Goal: Information Seeking & Learning: Learn about a topic

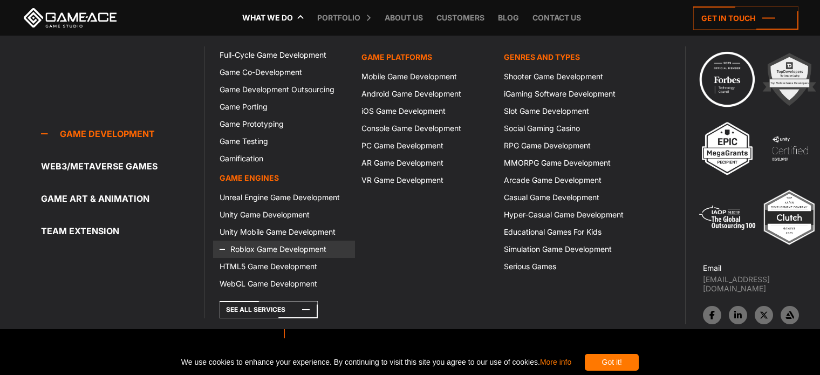
scroll to position [539, 0]
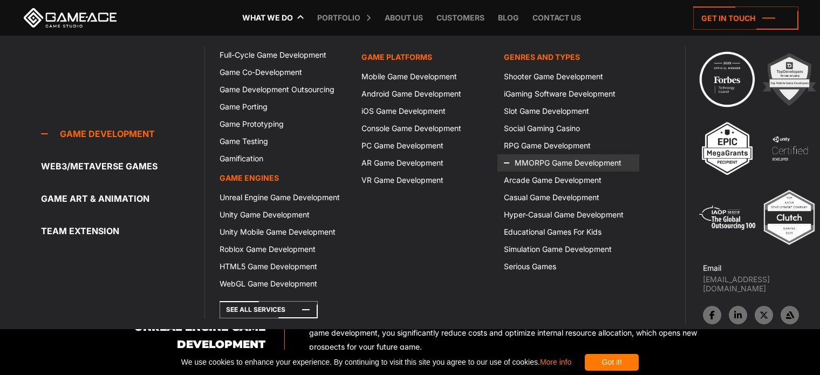
click at [548, 160] on link "MMORPG Game Development" at bounding box center [568, 162] width 142 height 17
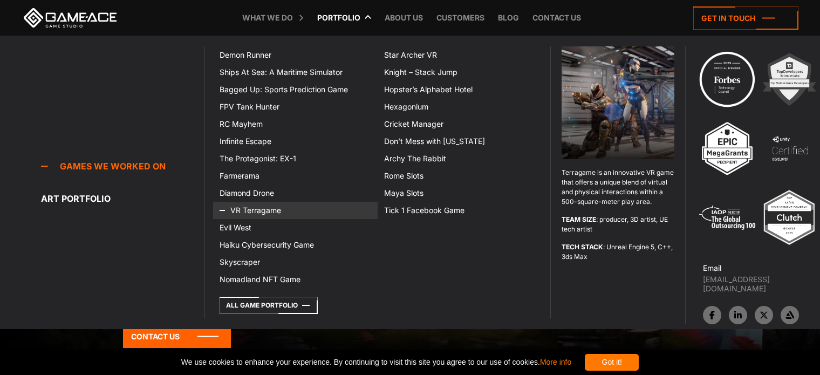
click at [255, 206] on link "VR Terragame" at bounding box center [295, 210] width 165 height 17
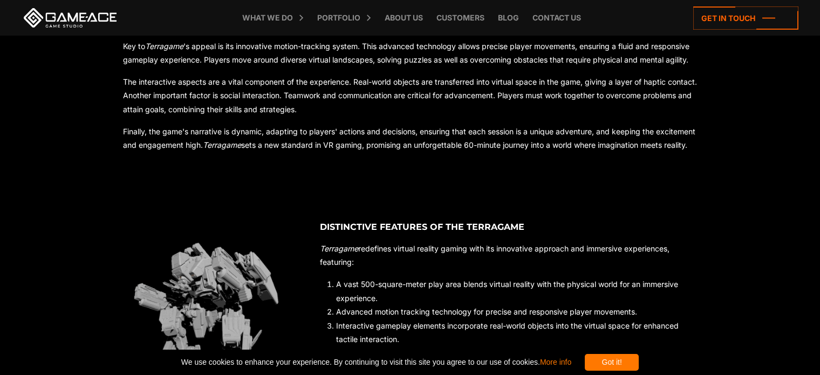
scroll to position [647, 0]
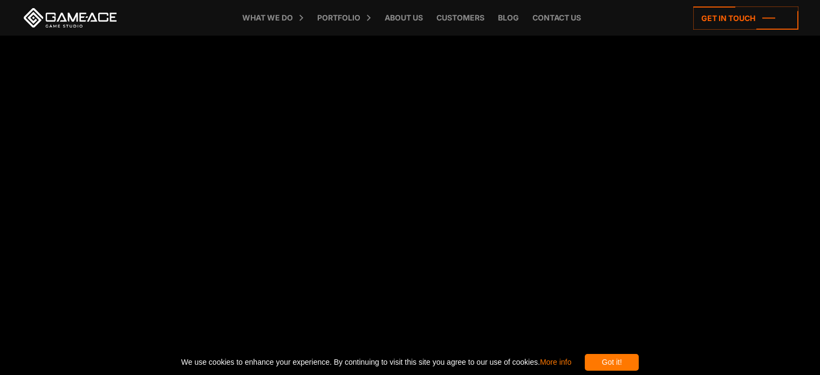
scroll to position [2373, 0]
